Goal: Information Seeking & Learning: Learn about a topic

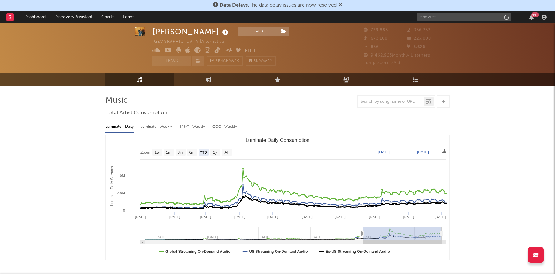
select select "YTD"
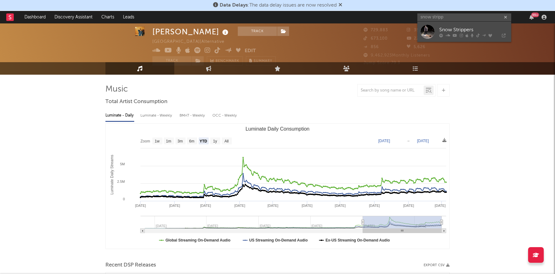
type input "snow stripp"
click at [451, 30] on div "Snow Strippers" at bounding box center [473, 30] width 69 height 8
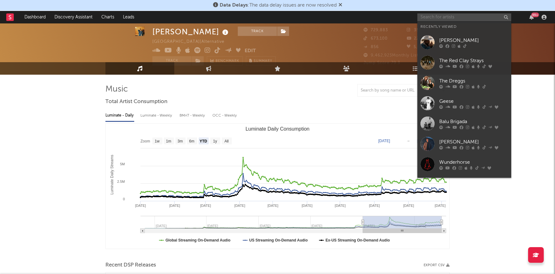
click at [441, 18] on input "text" at bounding box center [464, 17] width 94 height 8
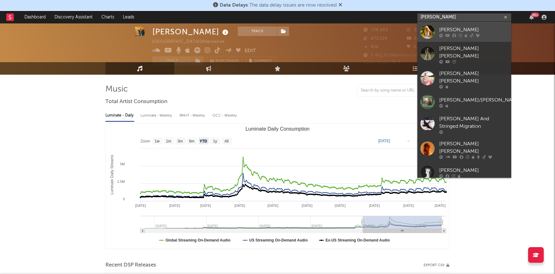
type input "elizabeth ni"
click at [455, 29] on div "Elizabeth Nichols" at bounding box center [473, 30] width 69 height 8
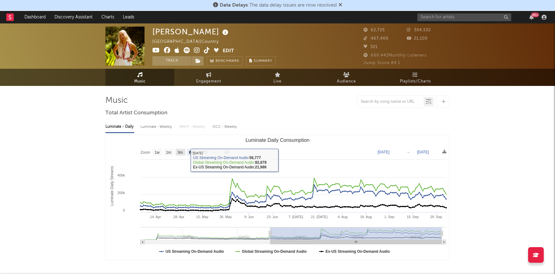
click at [181, 155] on rect "Luminate Daily Consumption" at bounding box center [181, 152] width 10 height 7
select select "3m"
type input "[DATE]"
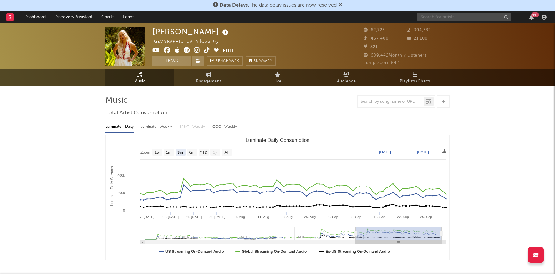
click at [441, 20] on input "text" at bounding box center [464, 17] width 94 height 8
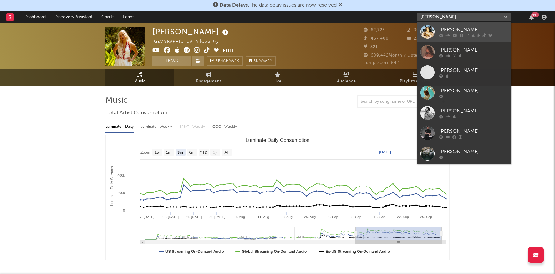
type input "gabriella ros"
click at [445, 26] on div "Gabriella Rose" at bounding box center [473, 30] width 69 height 8
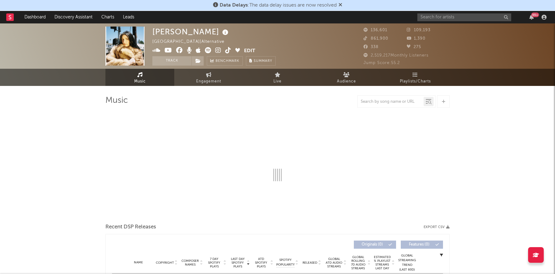
select select "6m"
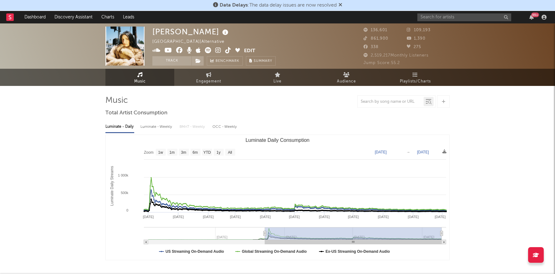
drag, startPoint x: 338, startPoint y: 234, endPoint x: 265, endPoint y: 231, distance: 72.7
click at [265, 231] on g "Luminate Daily Consumption" at bounding box center [295, 235] width 302 height 17
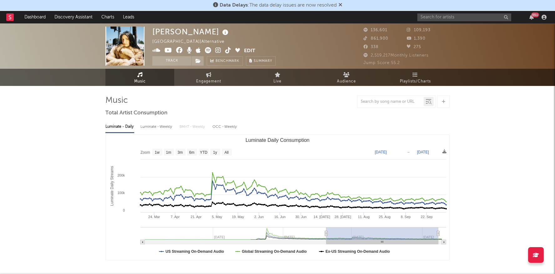
type input "2025-03-14"
select select "6m"
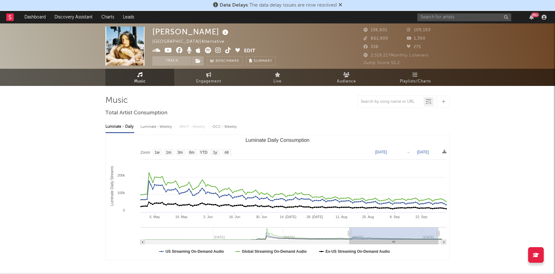
type input "2025-04-26"
drag, startPoint x: 265, startPoint y: 235, endPoint x: 349, endPoint y: 238, distance: 84.5
click at [349, 238] on g "Luminate Daily Consumption" at bounding box center [293, 235] width 306 height 17
click at [454, 18] on input "text" at bounding box center [464, 17] width 94 height 8
click at [469, 14] on input "text" at bounding box center [464, 17] width 94 height 8
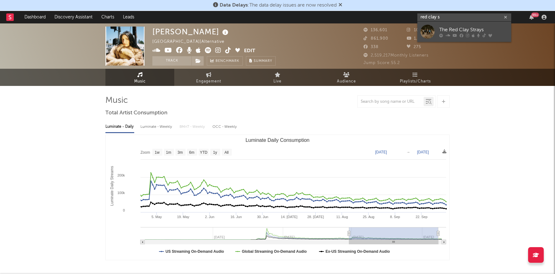
type input "red clay s"
click at [474, 34] on icon at bounding box center [473, 35] width 3 height 4
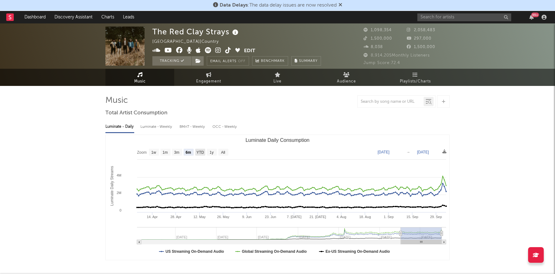
click at [202, 149] on rect "Luminate Daily Consumption" at bounding box center [200, 152] width 10 height 7
select select "YTD"
type input "2025-01-01"
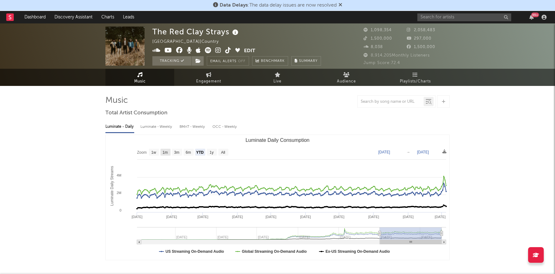
click at [170, 151] on rect "Luminate Daily Consumption" at bounding box center [166, 152] width 10 height 7
select select "1m"
type input "2025-09-05"
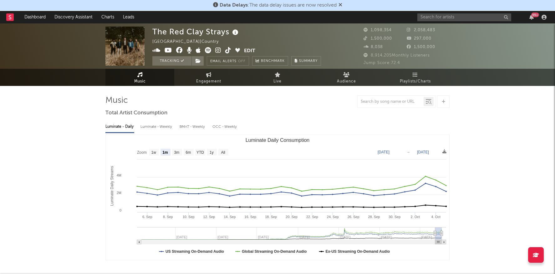
click at [270, 140] on text "Luminate Daily Consumption" at bounding box center [278, 140] width 64 height 5
click at [285, 104] on div at bounding box center [277, 101] width 344 height 13
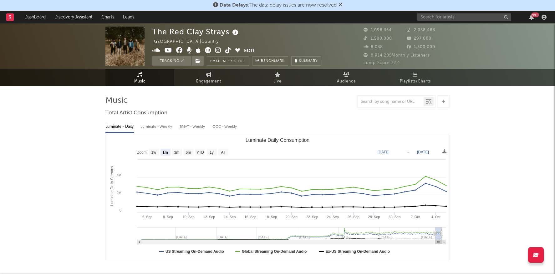
click at [344, 120] on div "Luminate - Daily Luminate - Weekly BMAT - Weekly OCC - Weekly Zoom 1w 1m 3m 6m …" at bounding box center [277, 191] width 344 height 144
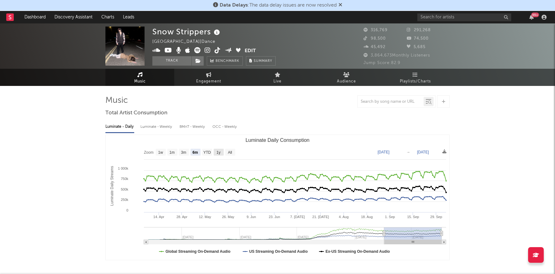
click at [218, 152] on text "1y" at bounding box center [219, 152] width 4 height 4
select select "1y"
type input "[DATE]"
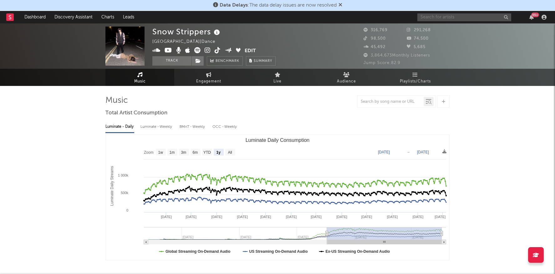
click at [448, 18] on input "text" at bounding box center [464, 17] width 94 height 8
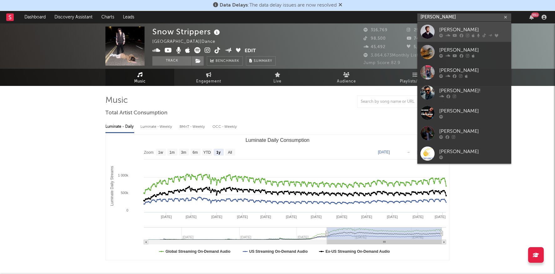
type input "[PERSON_NAME]"
click at [468, 28] on div "[PERSON_NAME]" at bounding box center [473, 30] width 69 height 8
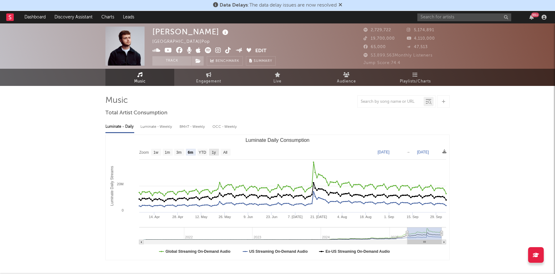
click at [214, 152] on text "1y" at bounding box center [214, 152] width 4 height 4
select select "1y"
type input "[DATE]"
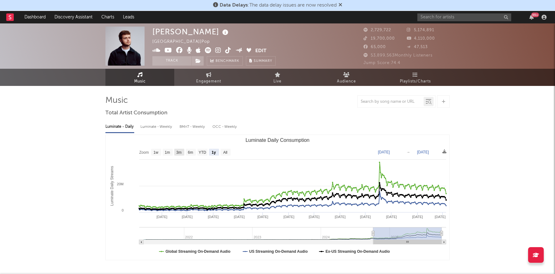
click at [175, 151] on rect "Luminate Daily Consumption" at bounding box center [179, 152] width 10 height 7
select select "3m"
type input "[DATE]"
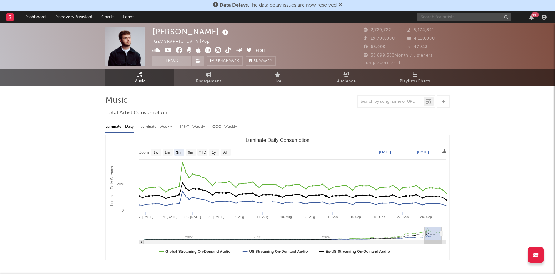
click at [448, 20] on input "text" at bounding box center [464, 17] width 94 height 8
